Goal: Information Seeking & Learning: Learn about a topic

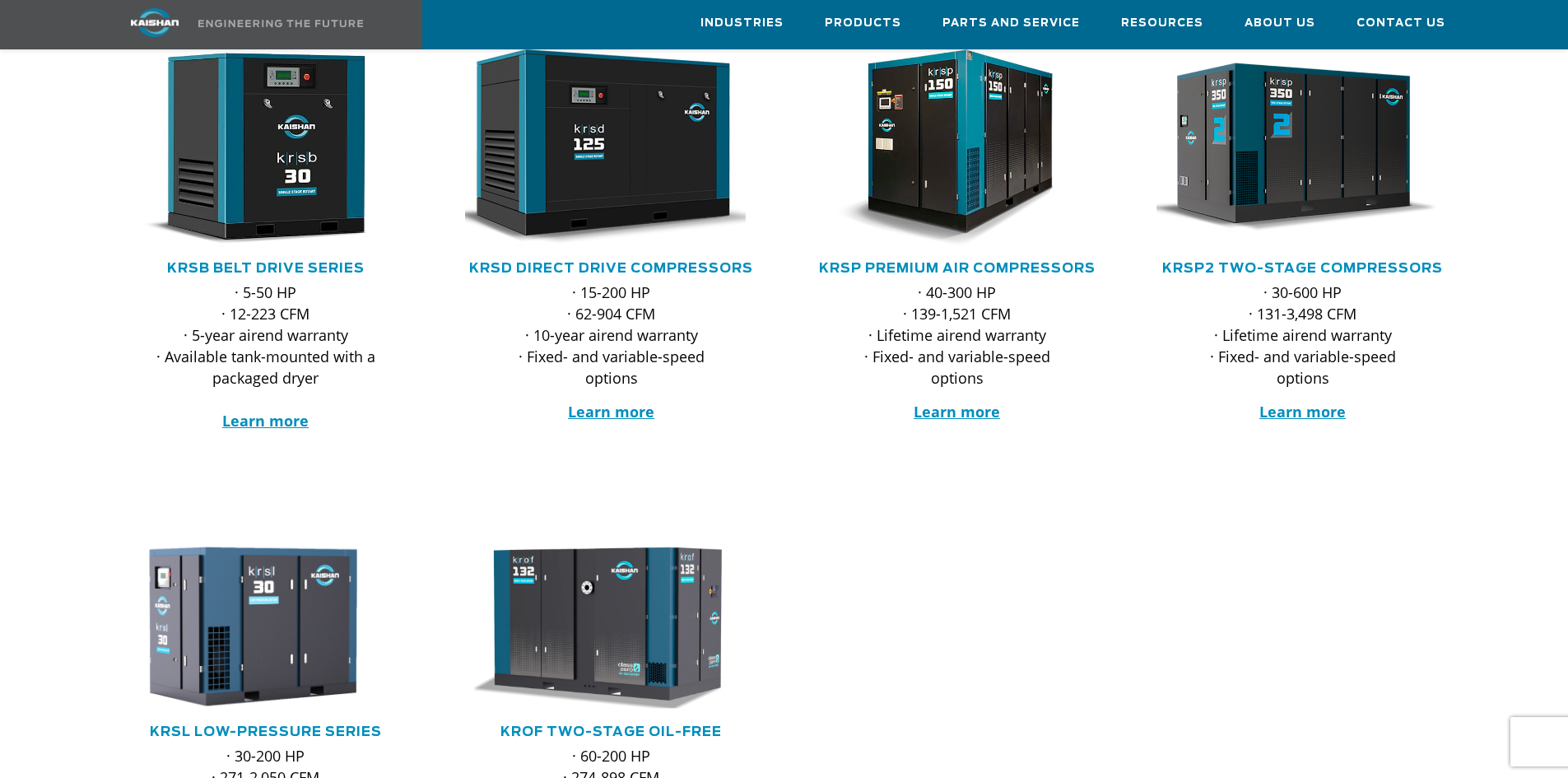
scroll to position [247, 0]
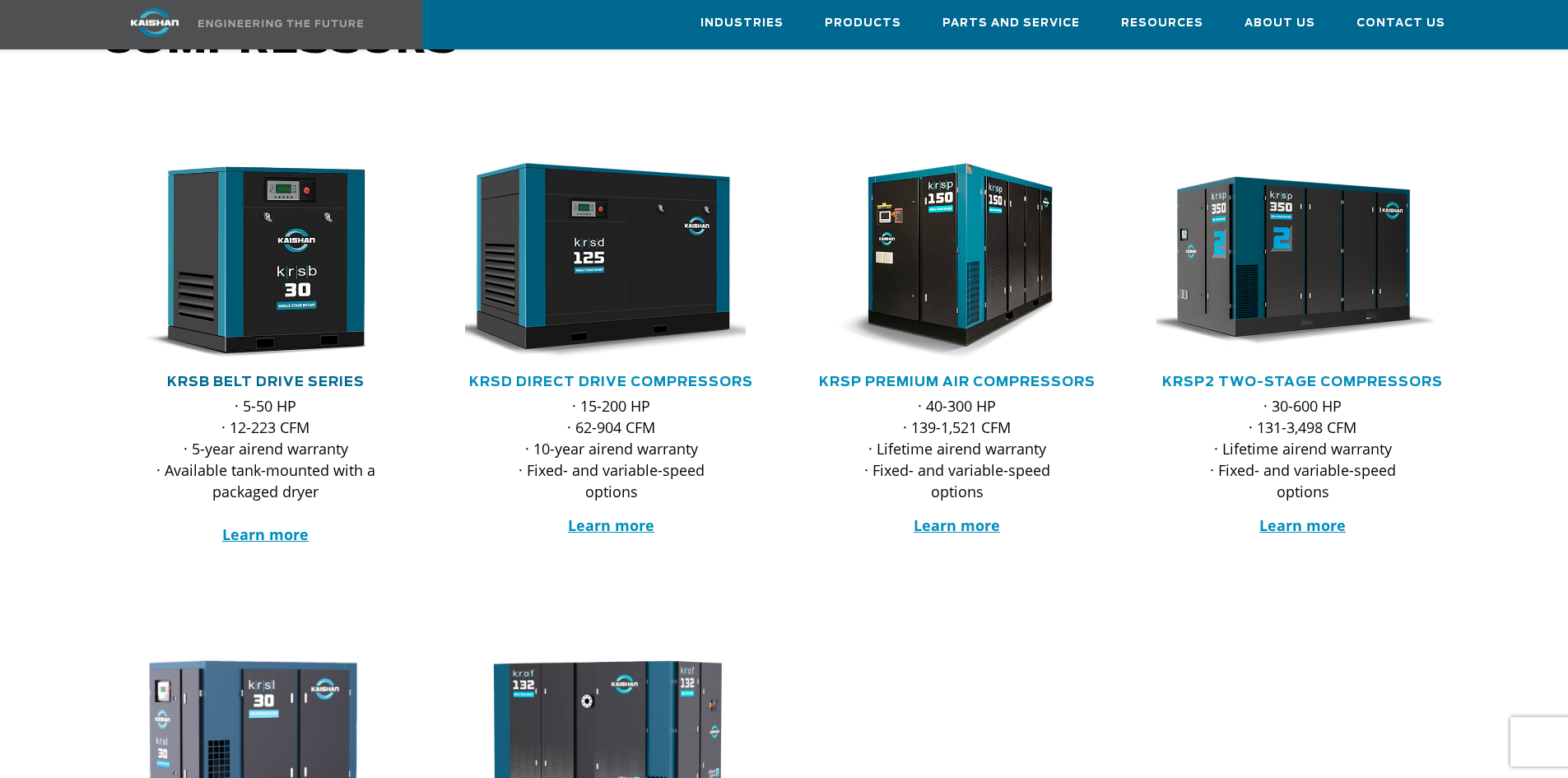
click at [249, 376] on link "KRSB Belt Drive Series" at bounding box center [266, 382] width 198 height 13
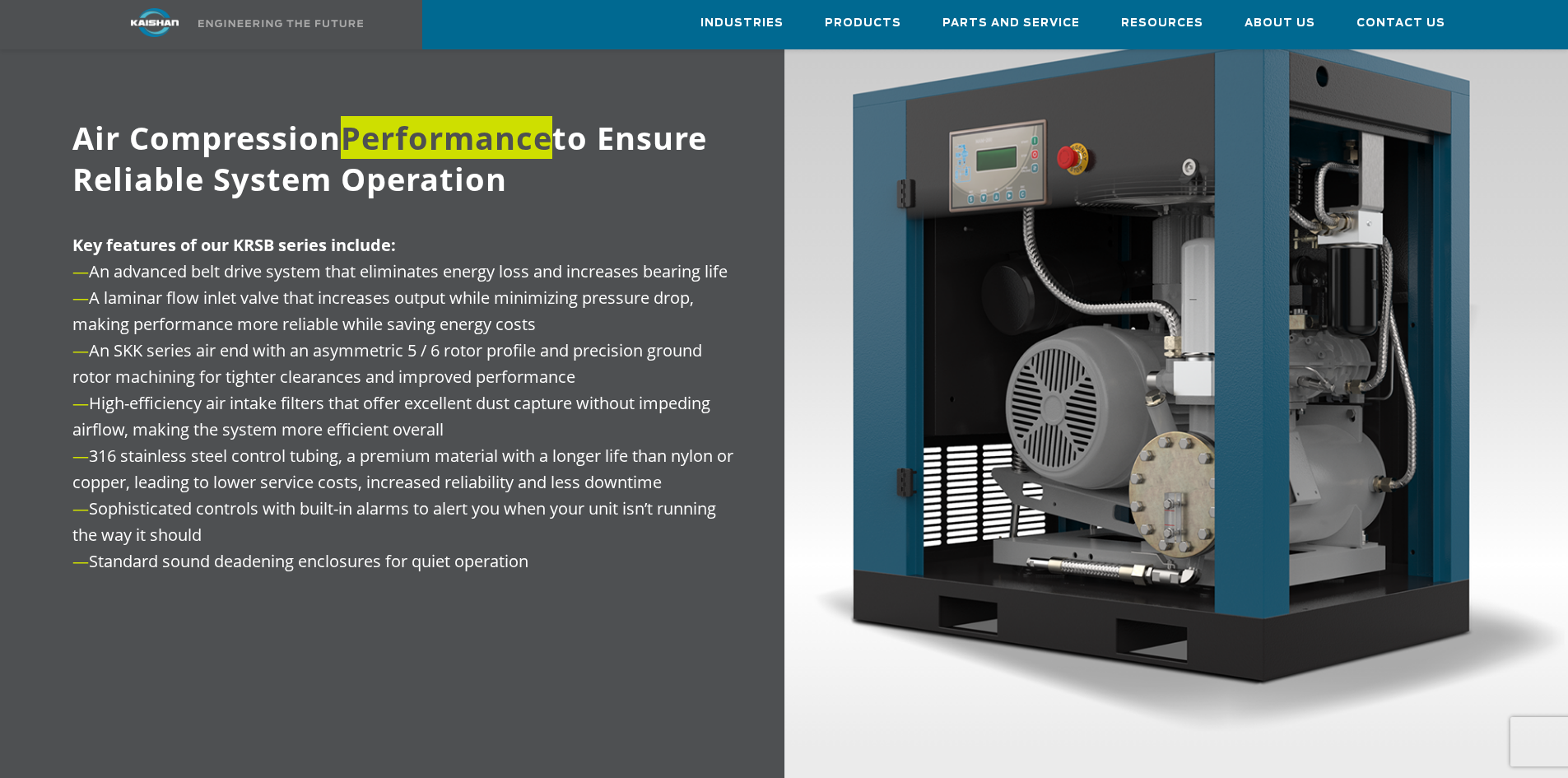
scroll to position [2059, 0]
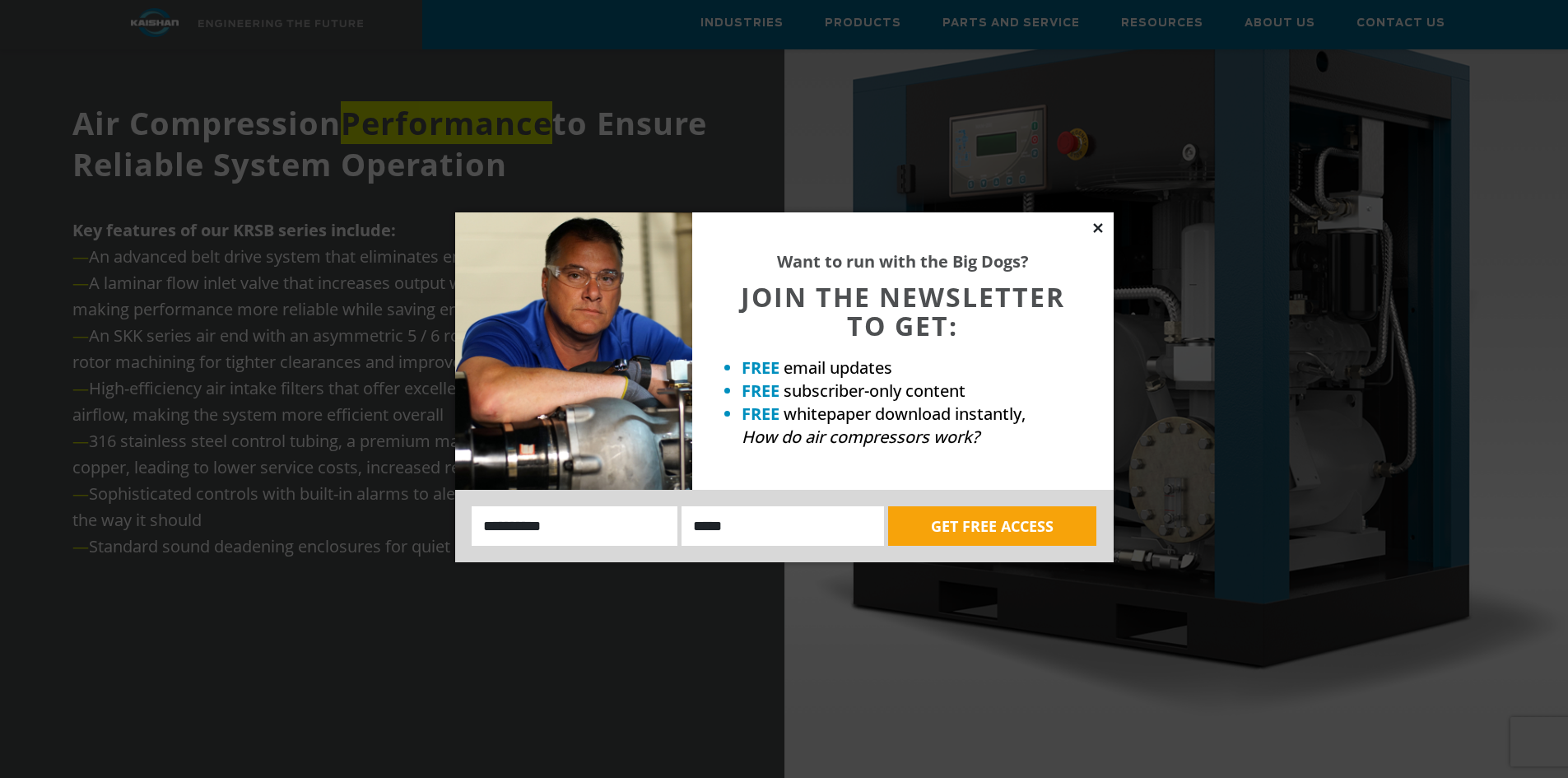
click at [1103, 227] on icon at bounding box center [1098, 228] width 15 height 15
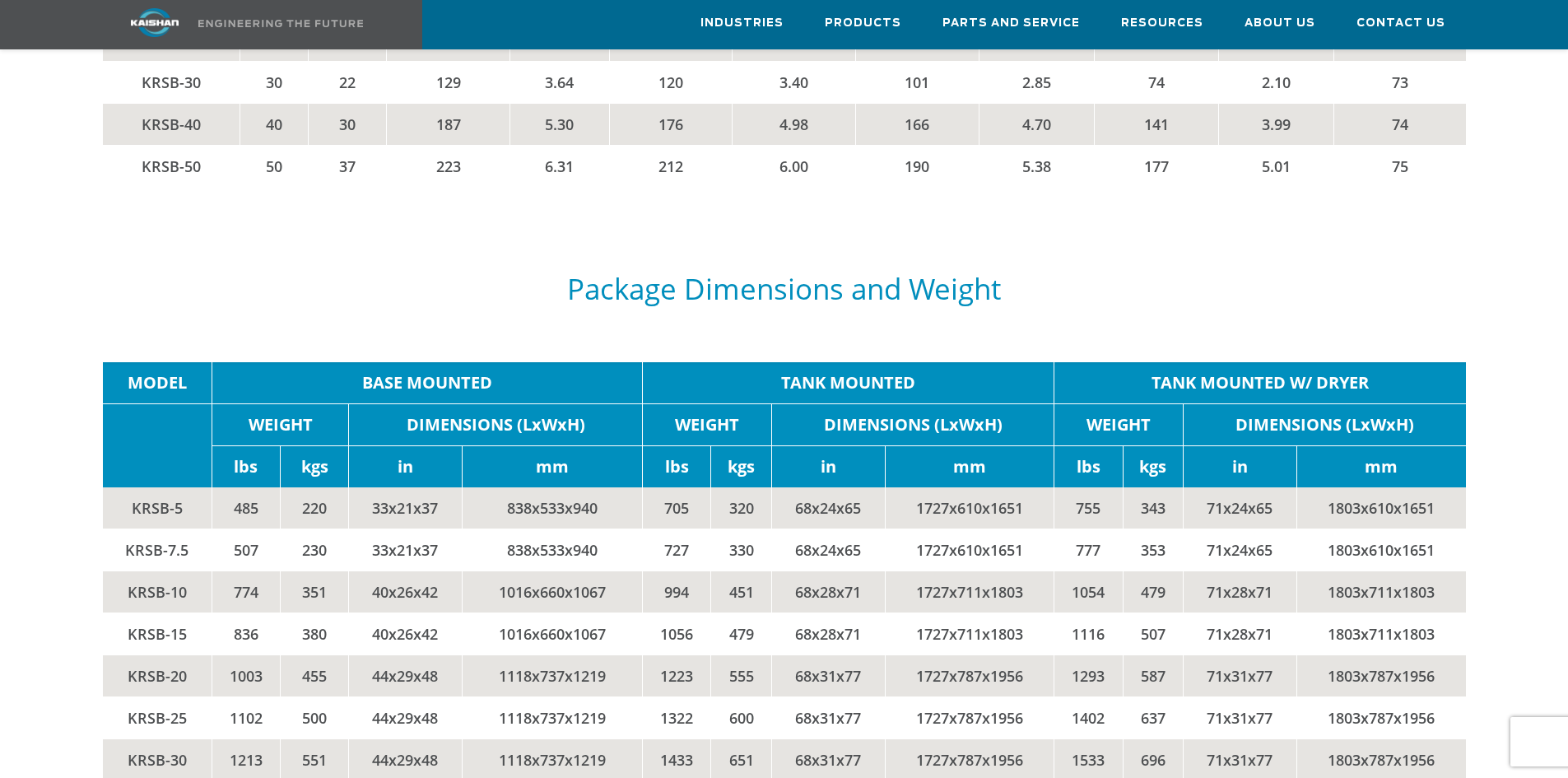
scroll to position [3294, 0]
drag, startPoint x: 182, startPoint y: 481, endPoint x: 118, endPoint y: 520, distance: 74.9
click at [118, 520] on tbody "MODEL BASE MOUNTED TANK MOUNTED TANK MOUNTED W/ DRYER WEIGHT DIMENSIONS (LxWxH)…" at bounding box center [784, 612] width 1364 height 502
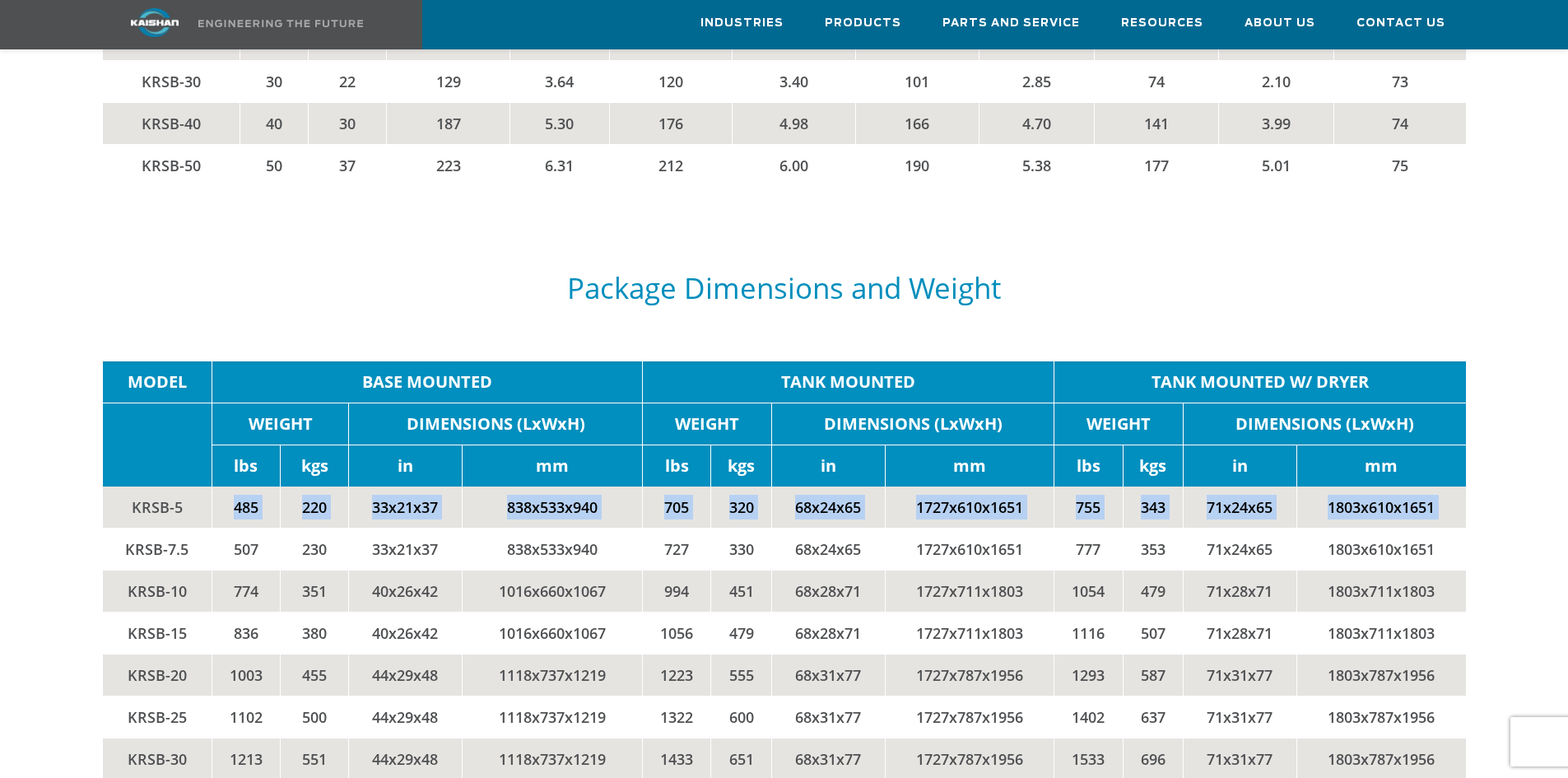
copy tr "485 220 33x21x37 838x533x940 705 320 68x24x65 1727x610x1651 755 343 71x24x65 18…"
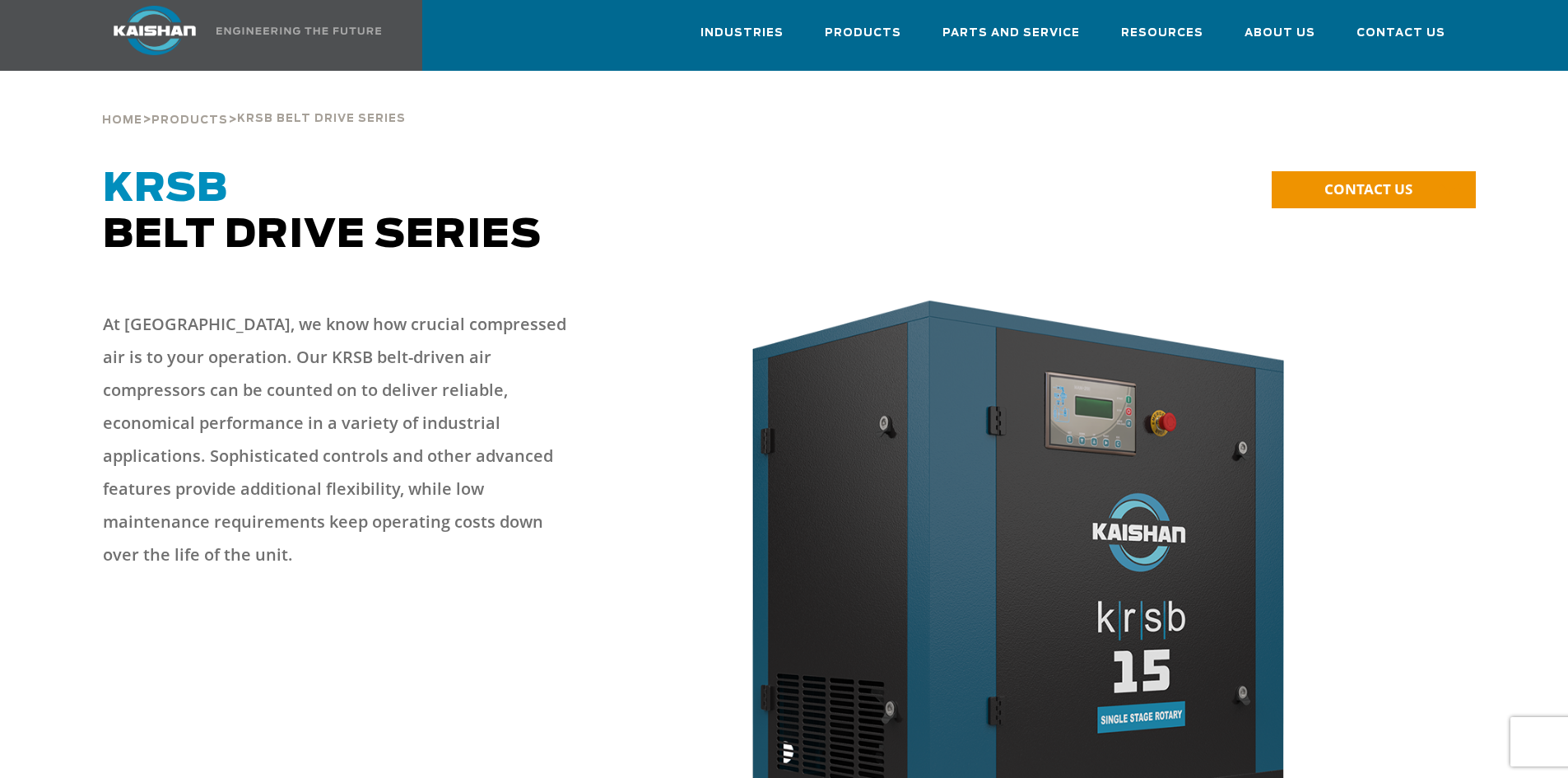
scroll to position [0, 0]
